Goal: Navigation & Orientation: Find specific page/section

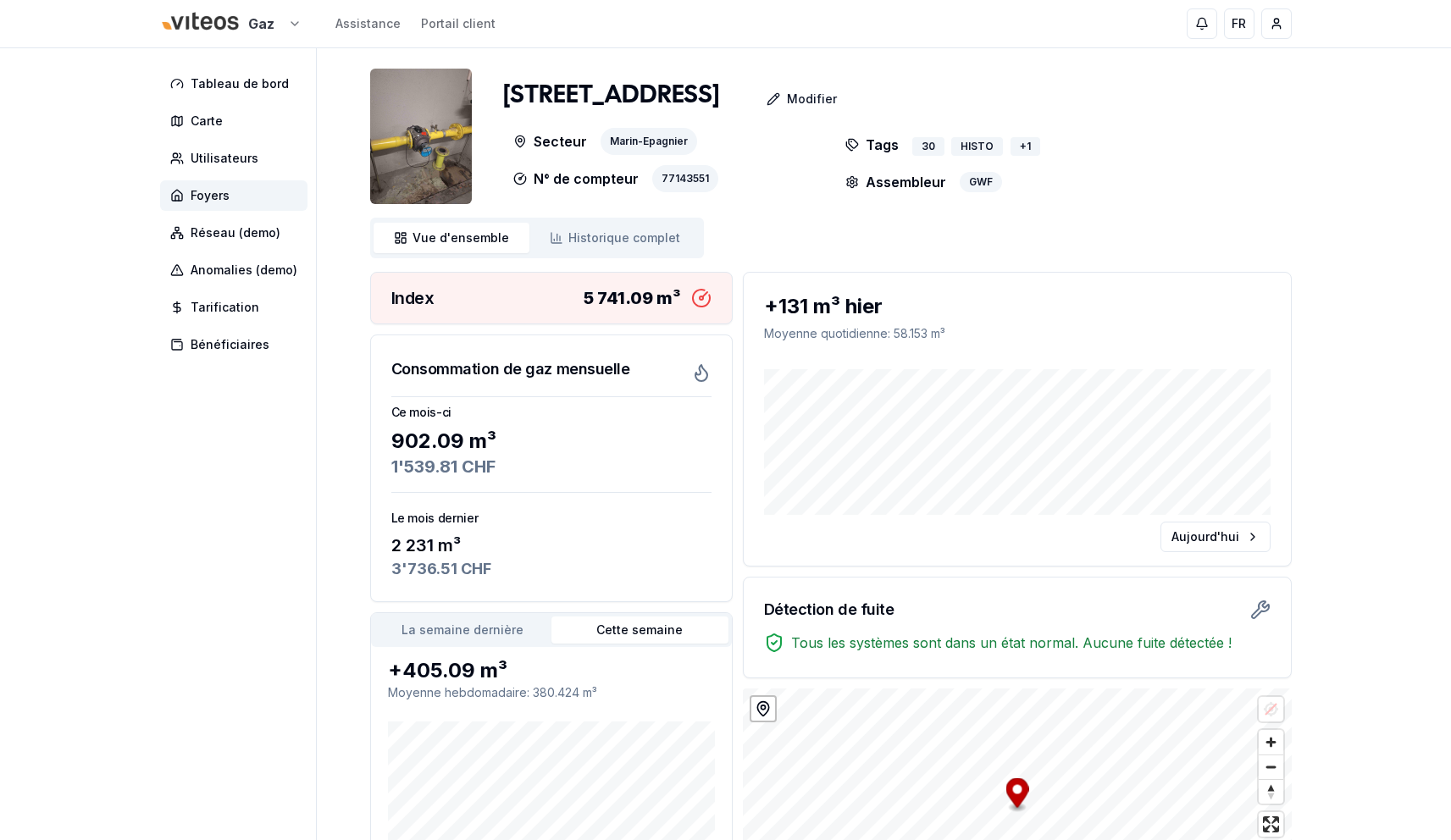
click at [267, 26] on html "Gaz Assistance Portail client FR yahya - superadmin Tableau de bord Carte Utili…" at bounding box center [726, 514] width 1451 height 1028
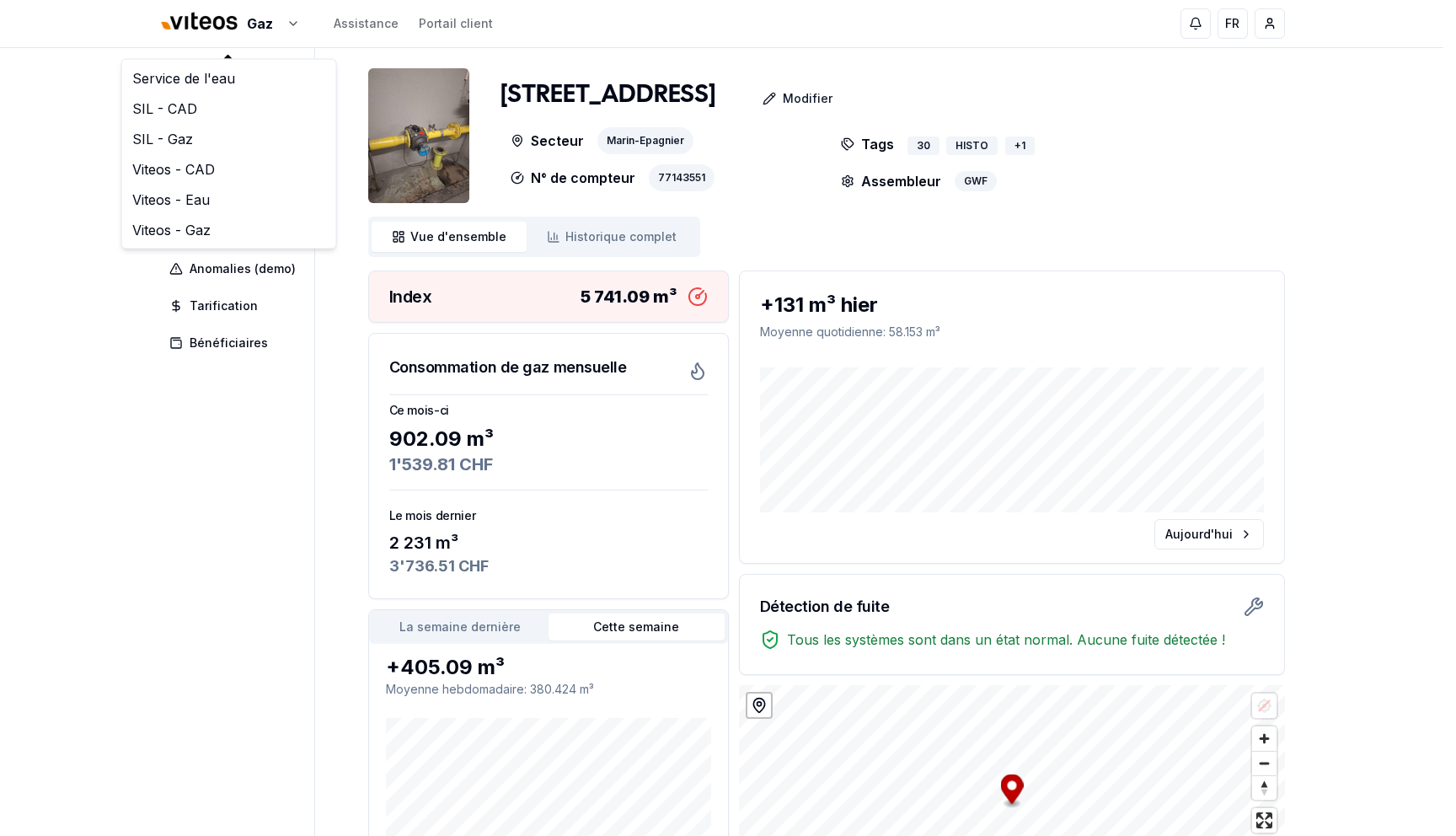
click at [18, 71] on html "Gaz Assistance Portail client FR yahya - superadmin Tableau de bord Carte Utili…" at bounding box center [728, 512] width 1456 height 1023
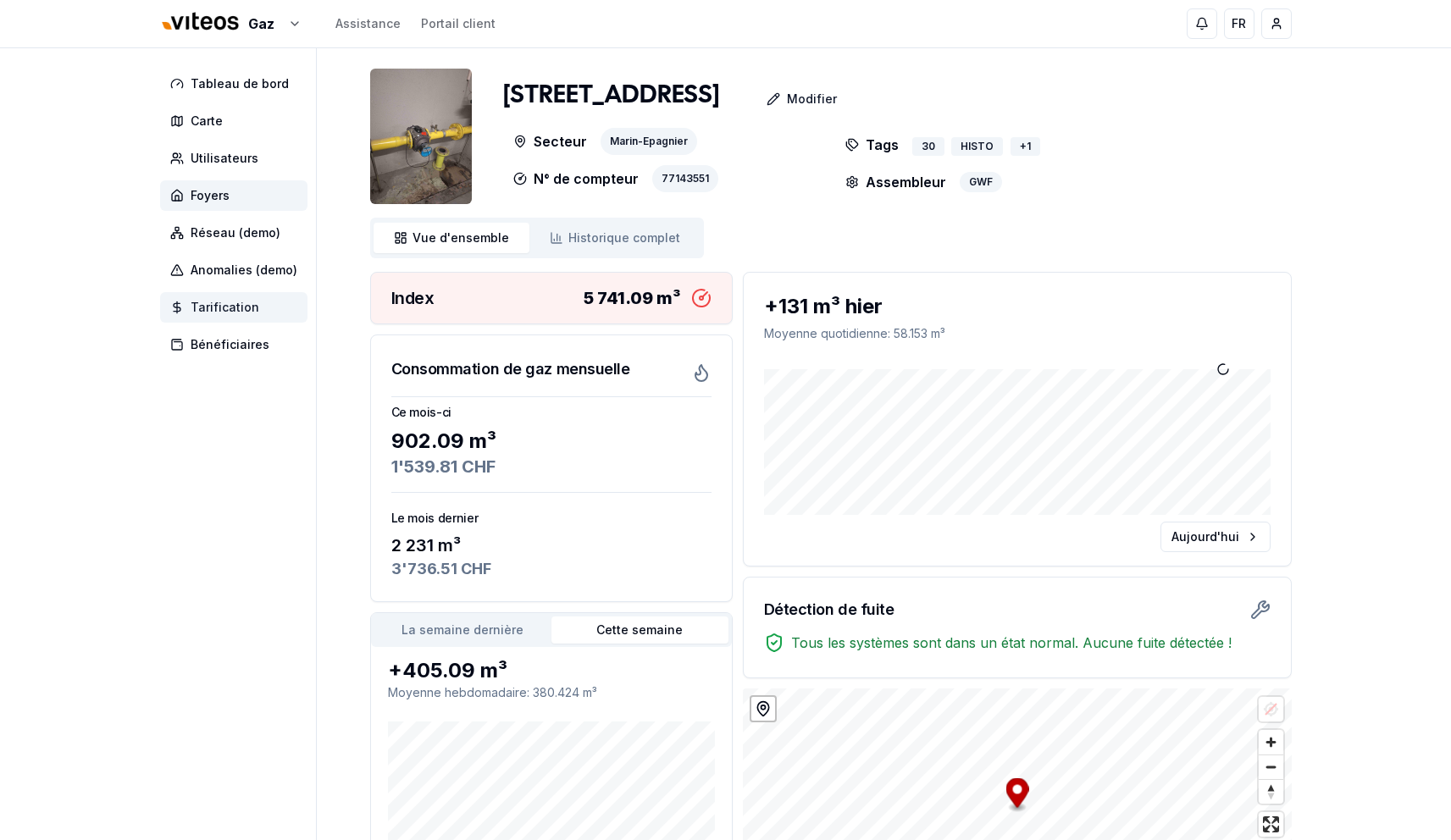
click at [179, 301] on icon at bounding box center [177, 308] width 14 height 14
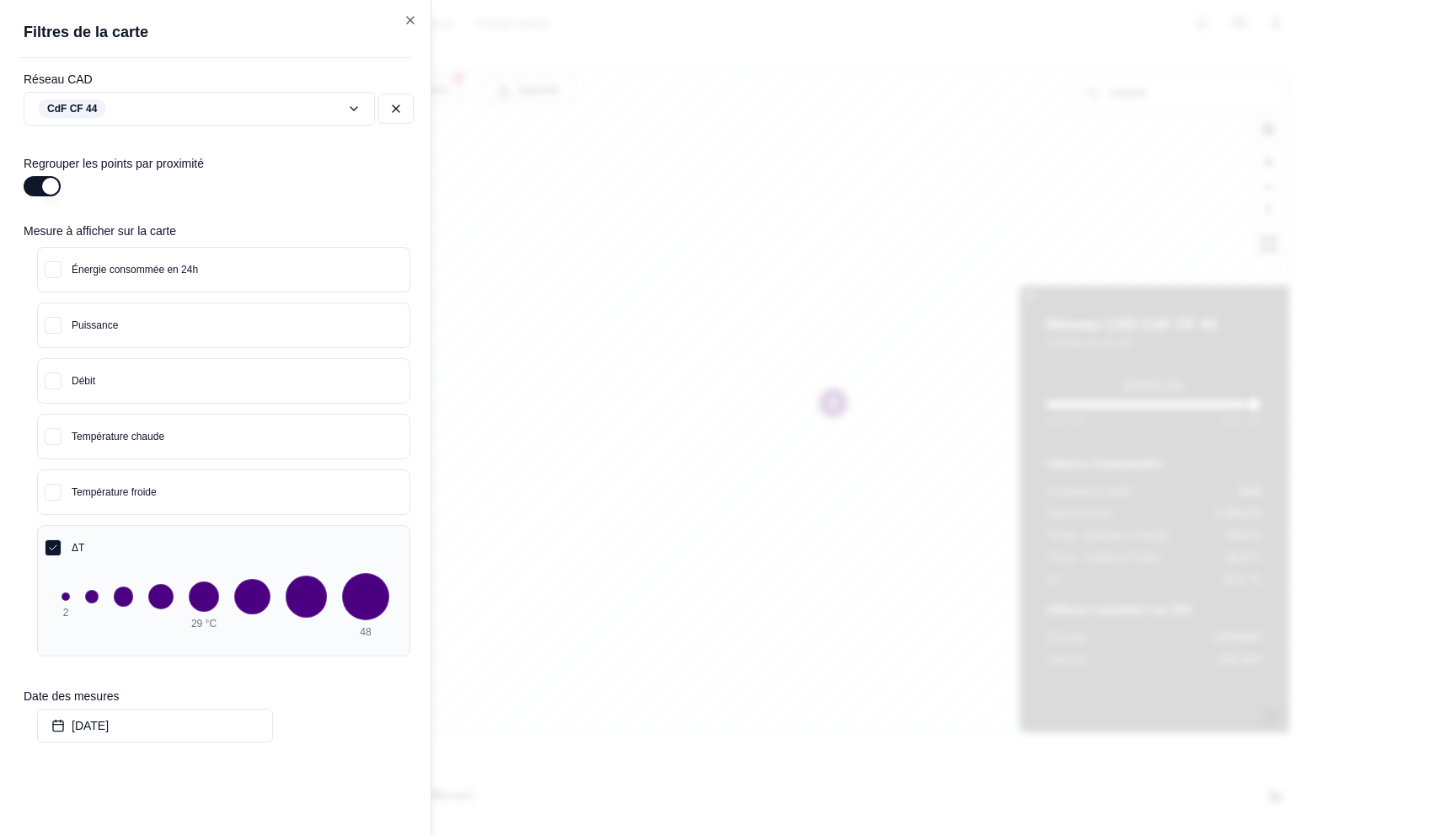
click at [418, 23] on h2 "Filtres de la carte" at bounding box center [225, 32] width 403 height 24
click at [408, 19] on icon "button" at bounding box center [410, 20] width 7 height 7
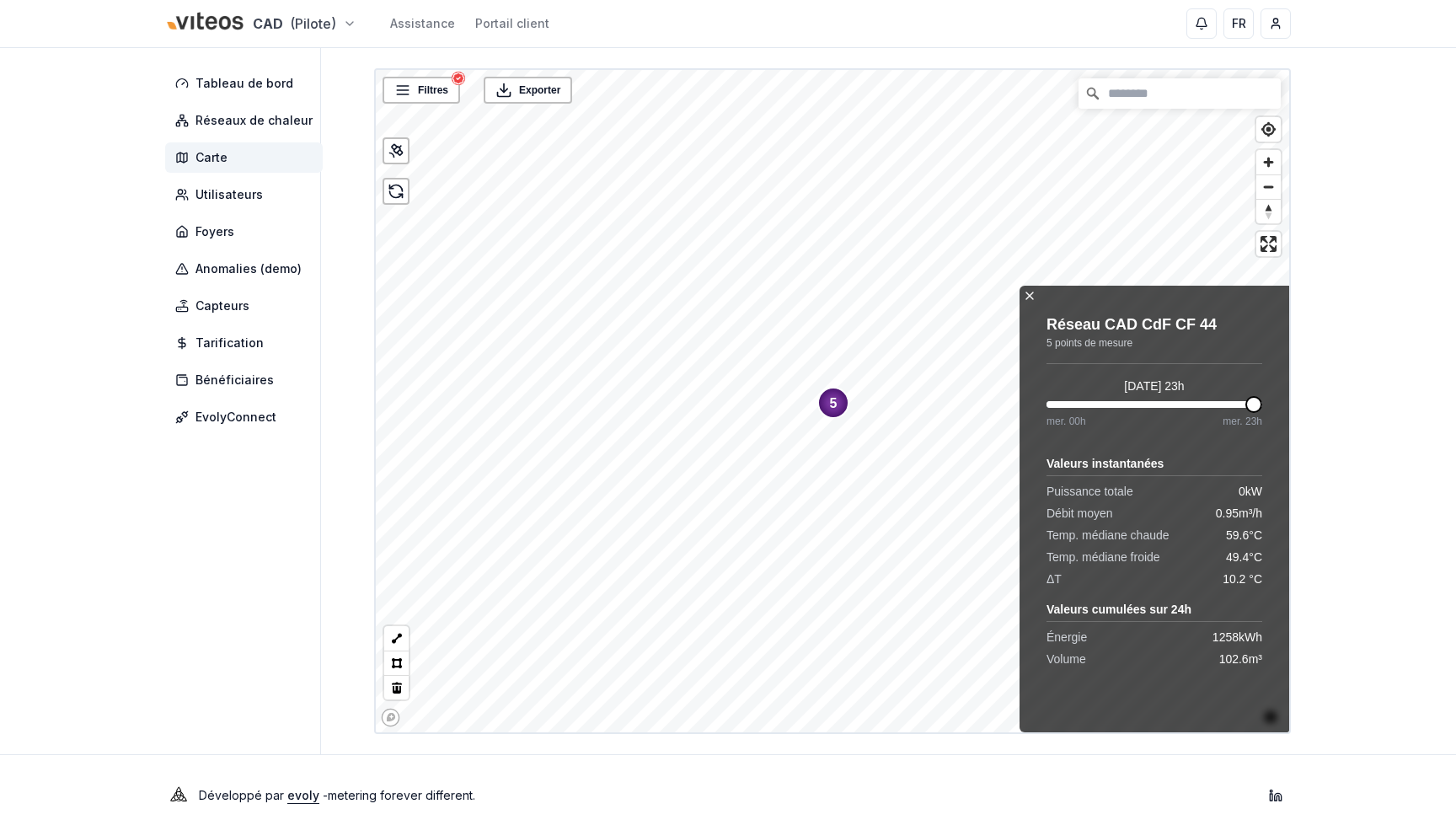
click at [207, 22] on html "CAD (Pilote) Assistance Portail client FR Yahya Tableau de bord Réseaux de chal…" at bounding box center [728, 418] width 1456 height 836
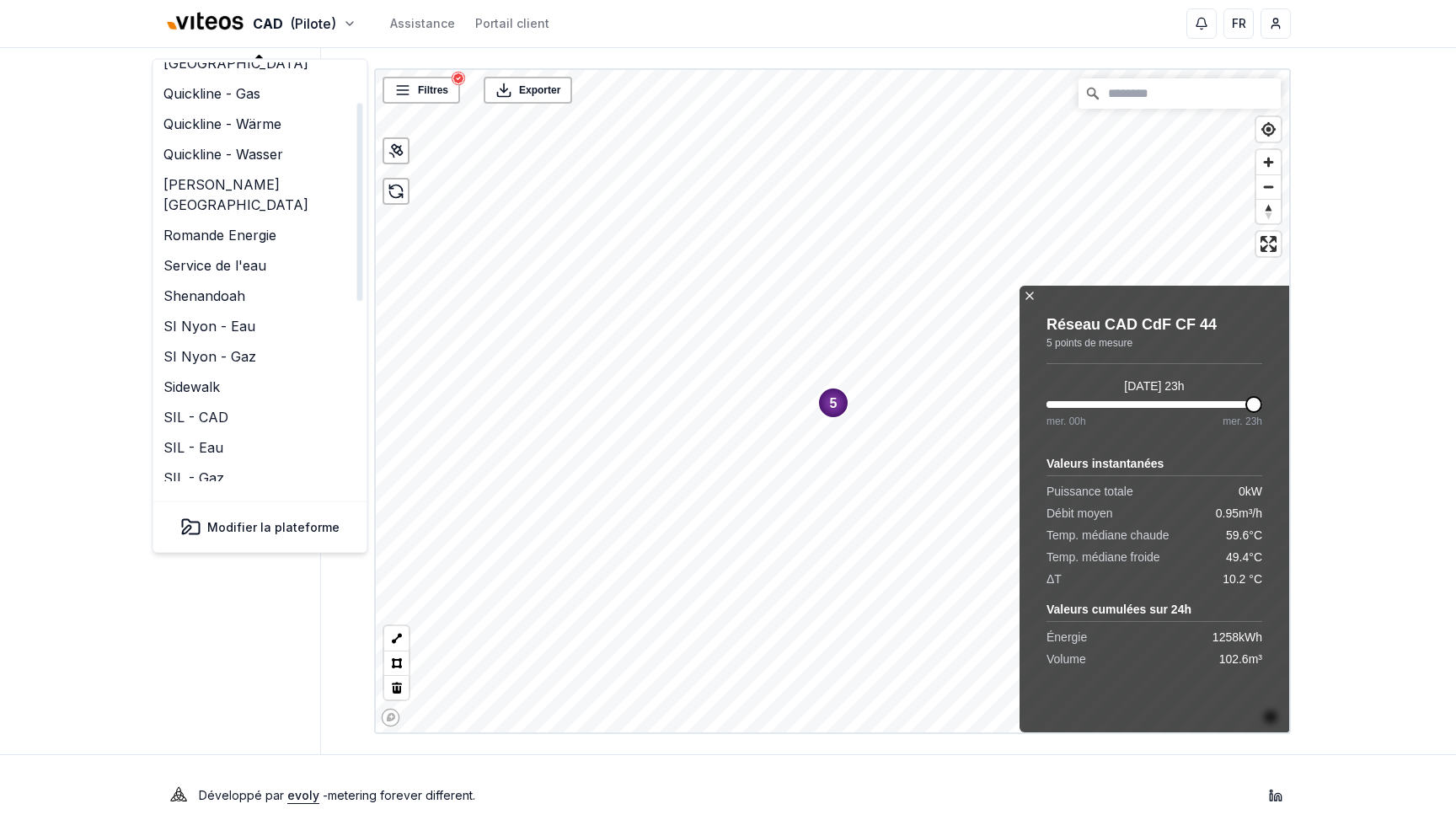
scroll to position [83, 0]
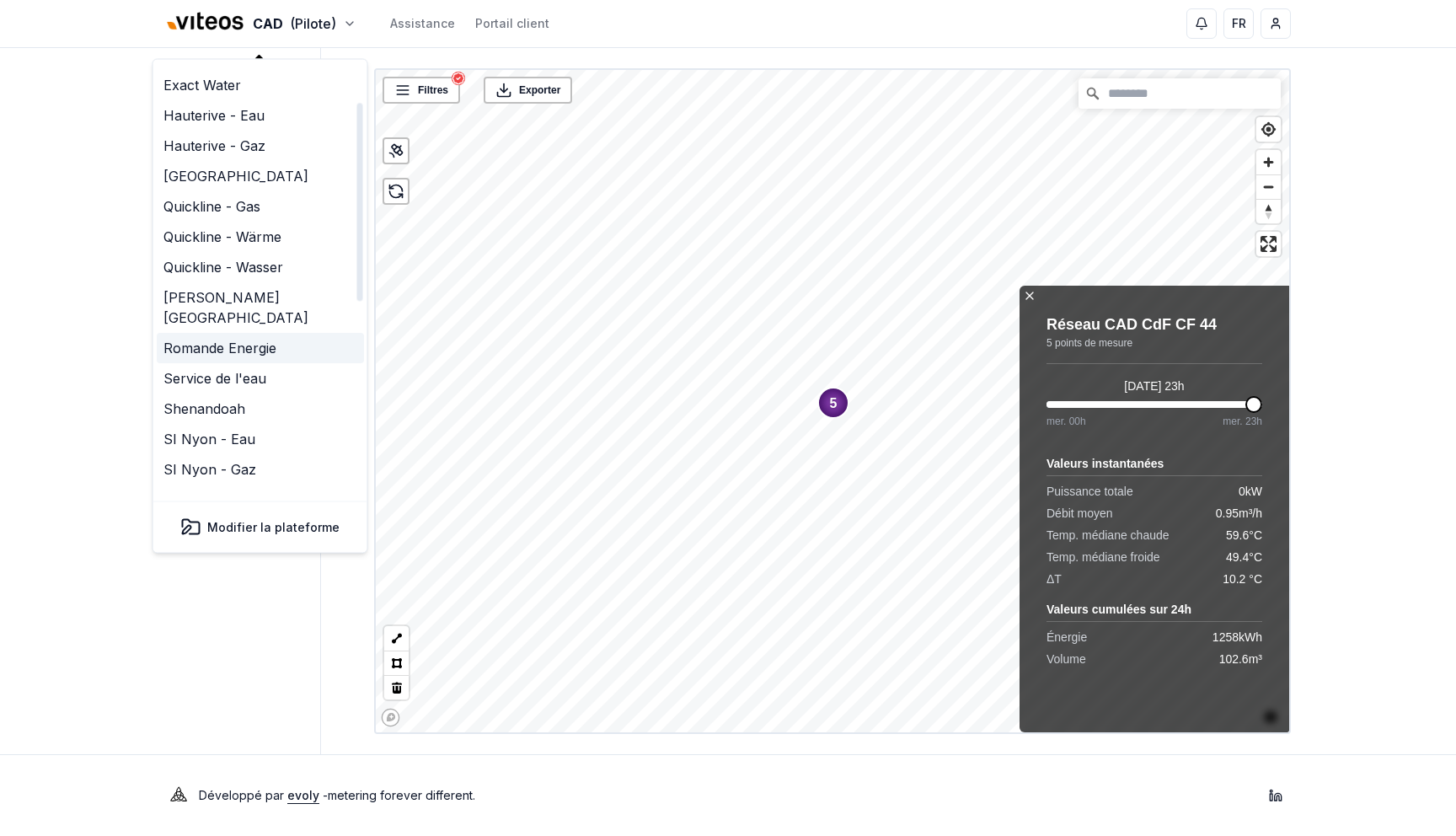
click at [229, 334] on link "Romande Energie" at bounding box center [260, 349] width 207 height 31
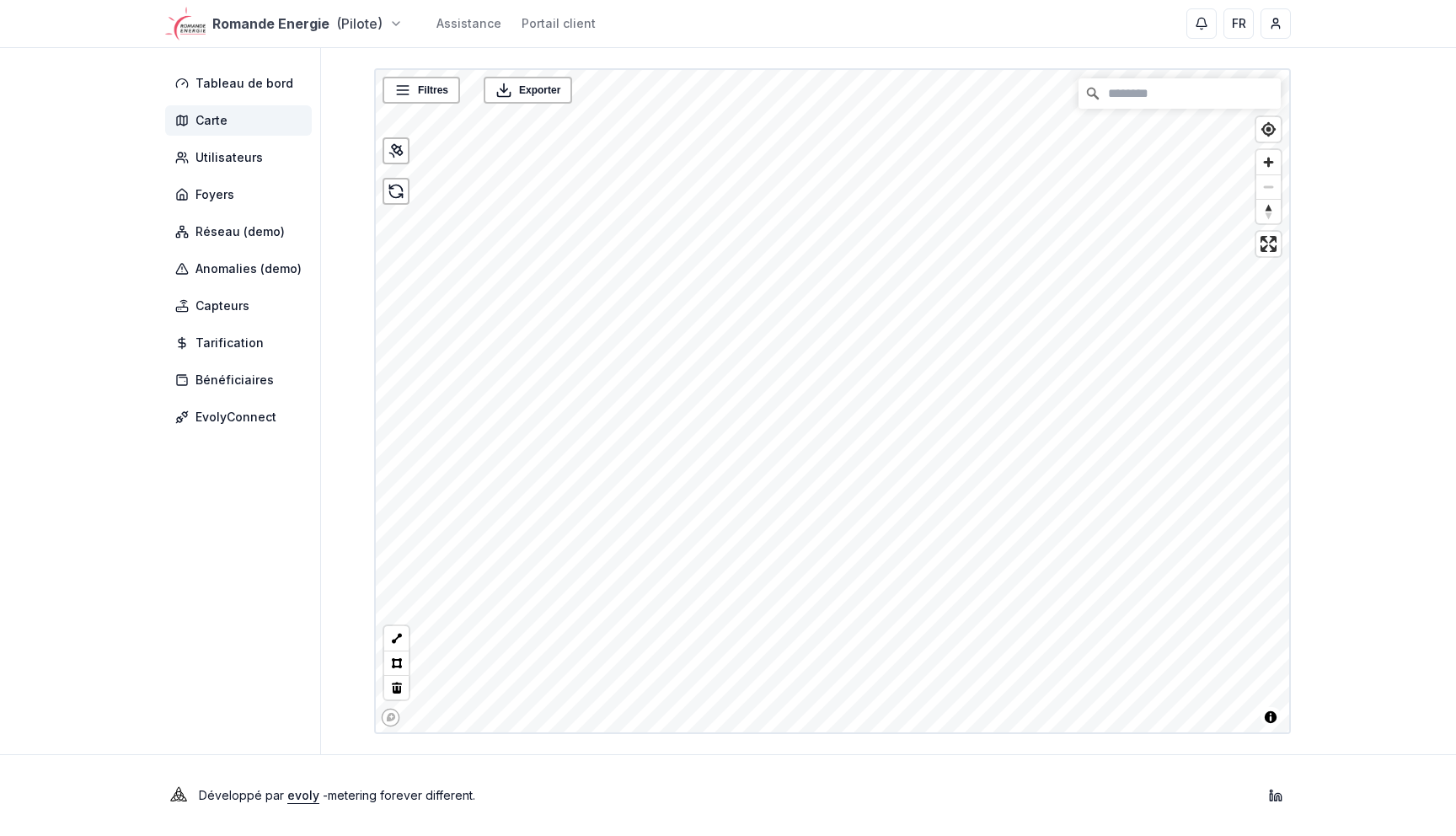
click at [297, 19] on html "Romande Energie (Pilote) Assistance Portail client FR [PERSON_NAME] Tableau de …" at bounding box center [728, 418] width 1456 height 836
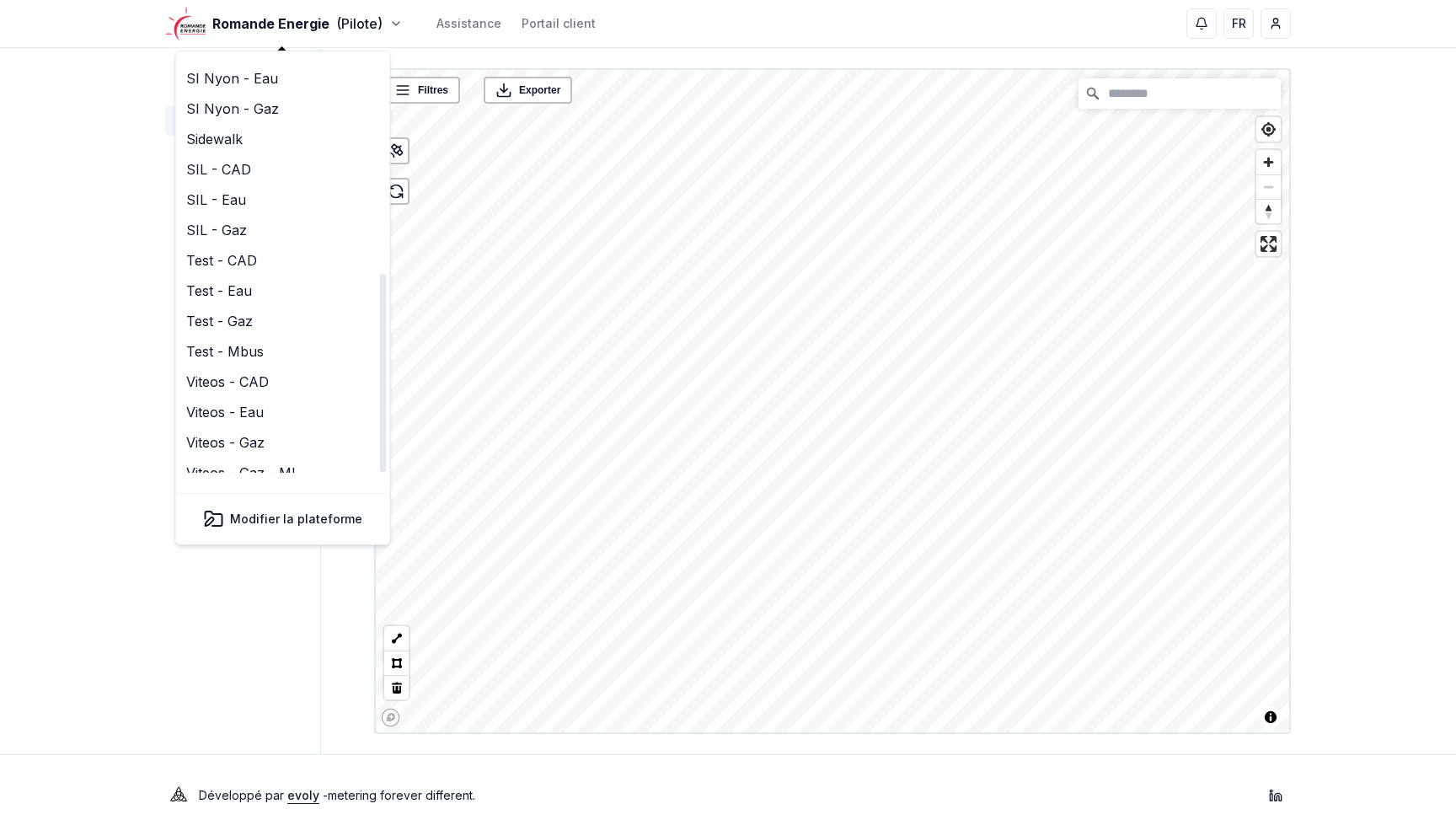
scroll to position [462, 0]
click at [246, 341] on link "Viteos - CAD" at bounding box center [282, 356] width 207 height 31
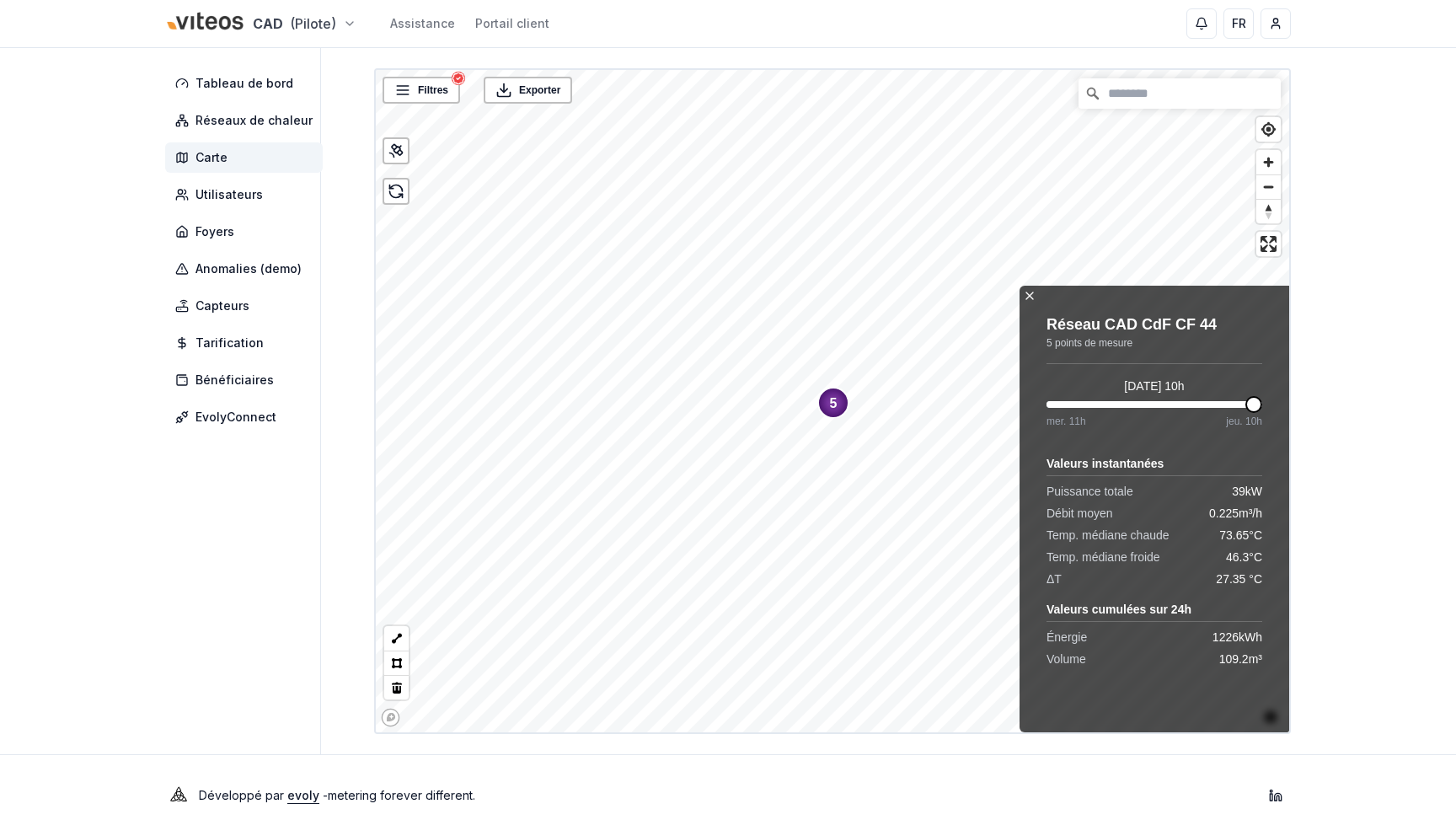
click at [298, 26] on html "CAD (Pilote) Assistance Portail client FR Yahya Tableau de bord Réseaux de chal…" at bounding box center [728, 418] width 1456 height 836
